Goal: Submit feedback/report problem: Submit feedback/report problem

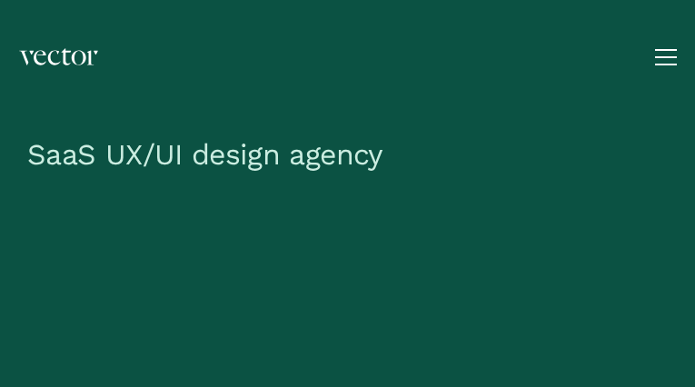
type input "[EMAIL_ADDRESS][DOMAIN_NAME]"
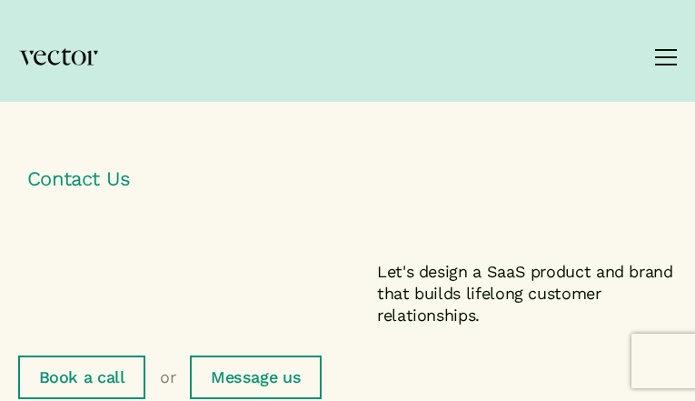
type input "DikuZDnt"
type input "aXsqDmdNuL"
type input "[EMAIL_ADDRESS][DOMAIN_NAME]"
type input "eksGYBWWi"
select select "I have a general query"
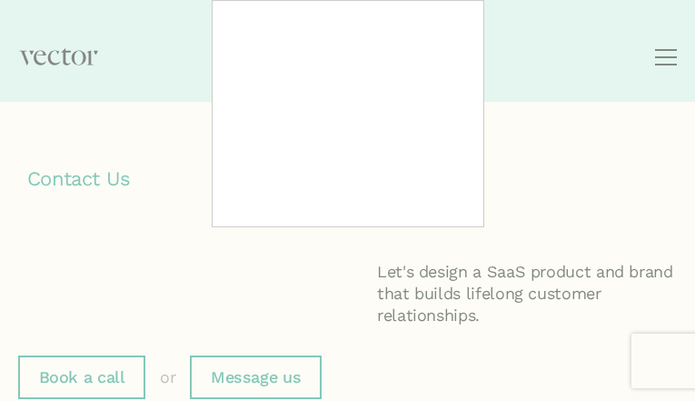
type input "qgJPdkXDKX"
type input "[EMAIL_ADDRESS][DOMAIN_NAME]"
